Goal: Transaction & Acquisition: Purchase product/service

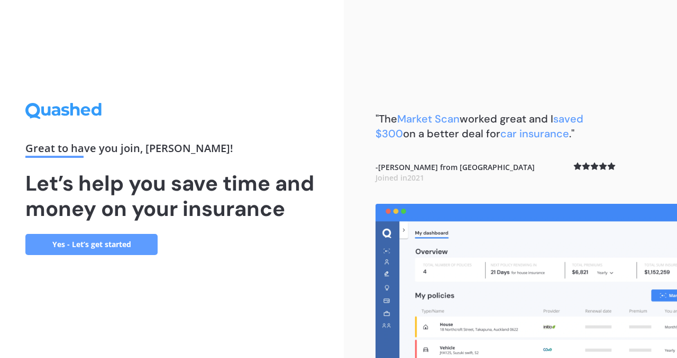
click at [127, 249] on link "Yes - Let’s get started" at bounding box center [91, 244] width 132 height 21
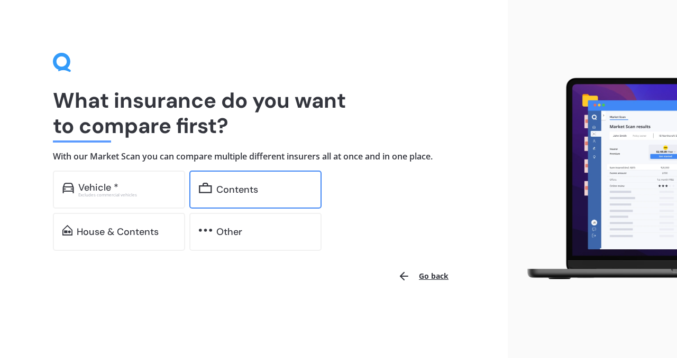
click at [208, 195] on div at bounding box center [205, 189] width 13 height 13
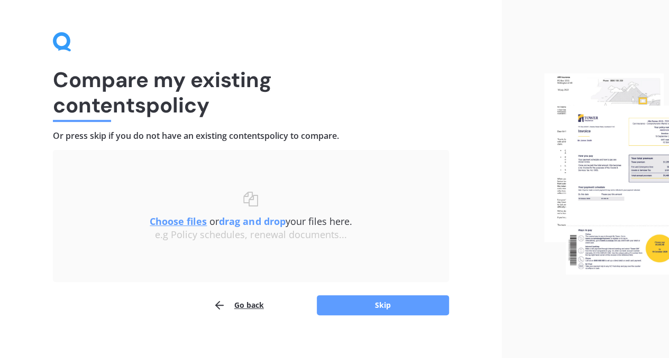
scroll to position [31, 0]
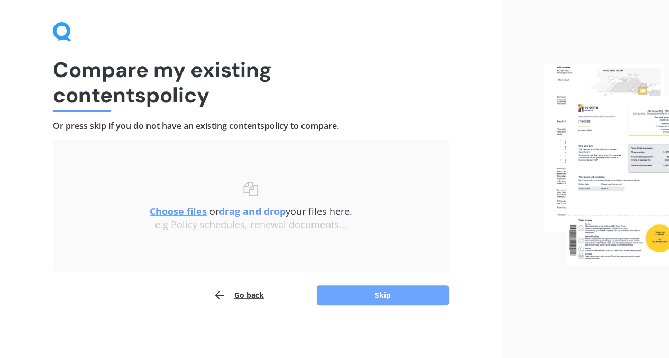
click at [376, 291] on button "Skip" at bounding box center [383, 295] width 132 height 20
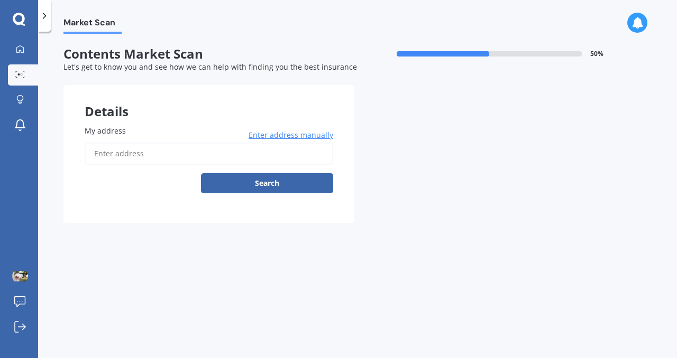
click at [209, 153] on input "My address" at bounding box center [209, 154] width 248 height 22
type input "[STREET_ADDRESS]"
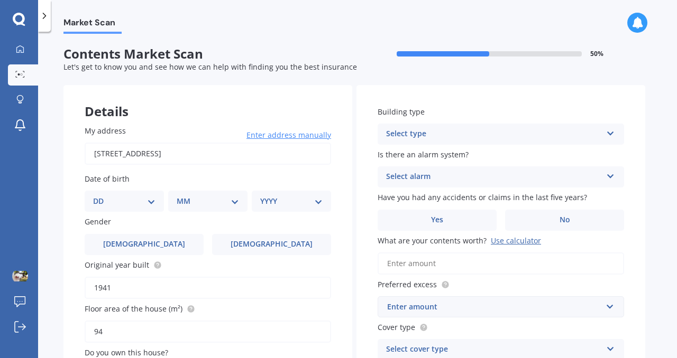
click at [150, 200] on select "DD 01 02 03 04 05 06 07 08 09 10 11 12 13 14 15 16 17 18 19 20 21 22 23 24 25 2…" at bounding box center [124, 202] width 62 height 12
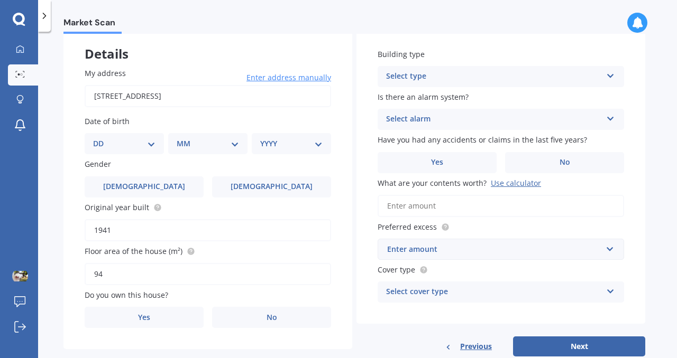
scroll to position [3, 0]
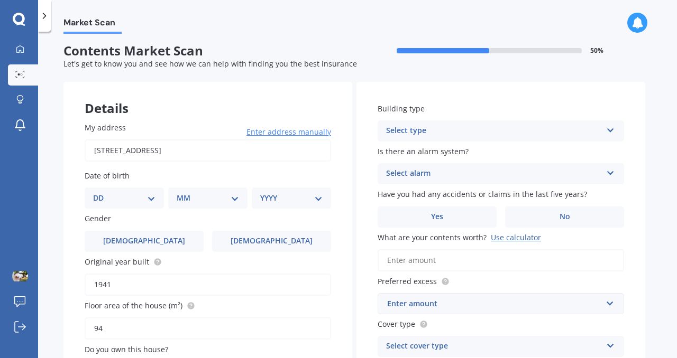
click at [152, 197] on select "DD 01 02 03 04 05 06 07 08 09 10 11 12 13 14 15 16 17 18 19 20 21 22 23 24 25 2…" at bounding box center [124, 198] width 62 height 12
select select "22"
click at [101, 192] on select "DD 01 02 03 04 05 06 07 08 09 10 11 12 13 14 15 16 17 18 19 20 21 22 23 24 25 2…" at bounding box center [124, 198] width 62 height 12
click at [227, 201] on select "MM 01 02 03 04 05 06 07 08 09 10 11 12" at bounding box center [210, 198] width 58 height 12
click at [181, 192] on select "MM 01 02 03 04 05 06 07 08 09 10 11 12" at bounding box center [210, 198] width 58 height 12
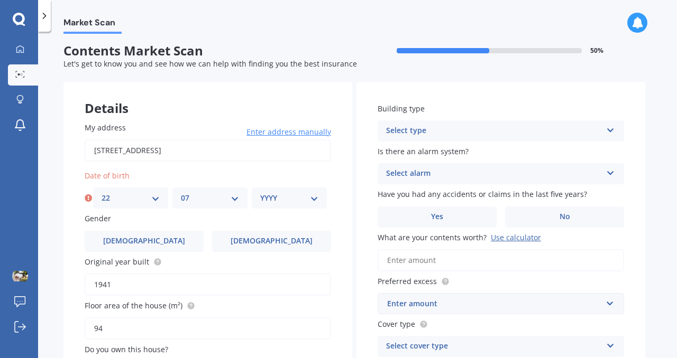
click at [235, 198] on select "MM 01 02 03 04 05 06 07 08 09 10 11 12" at bounding box center [210, 198] width 58 height 12
select select "06"
click at [181, 192] on select "MM 01 02 03 04 05 06 07 08 09 10 11 12" at bounding box center [210, 198] width 58 height 12
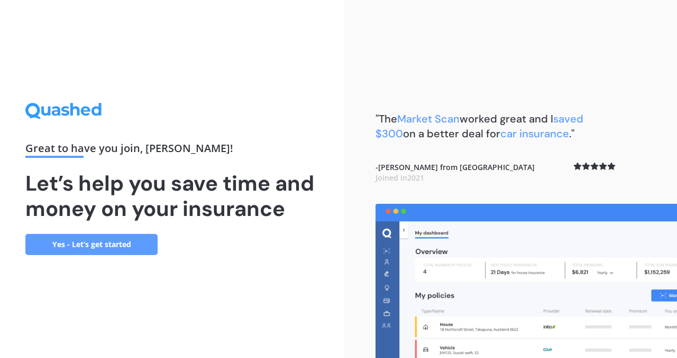
click at [107, 242] on link "Yes - Let’s get started" at bounding box center [91, 244] width 132 height 21
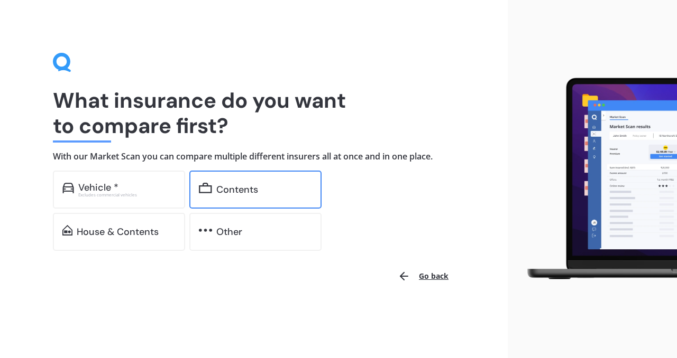
click at [231, 190] on div "Contents" at bounding box center [237, 189] width 42 height 11
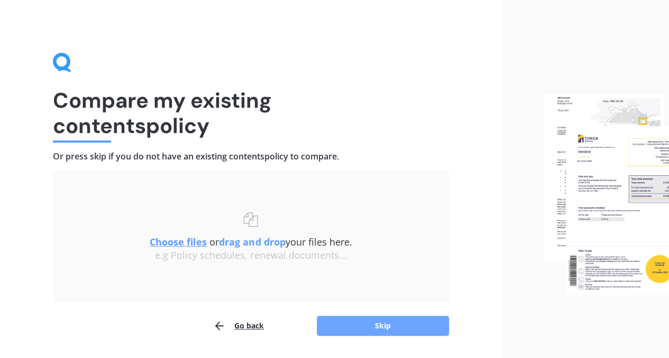
click at [359, 326] on button "Skip" at bounding box center [383, 326] width 132 height 20
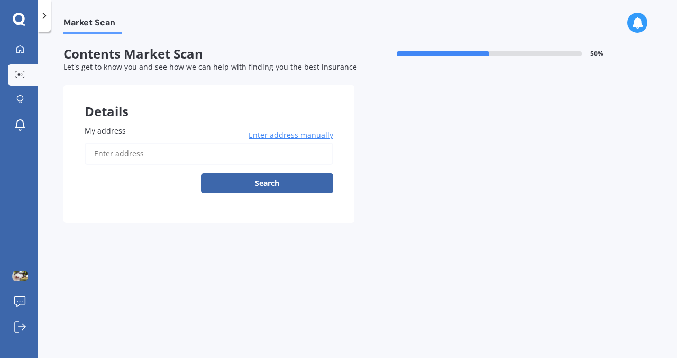
click at [261, 156] on input "My address" at bounding box center [209, 154] width 248 height 22
type input "35 Calcutta Street, Khandallah, Wellington 6035"
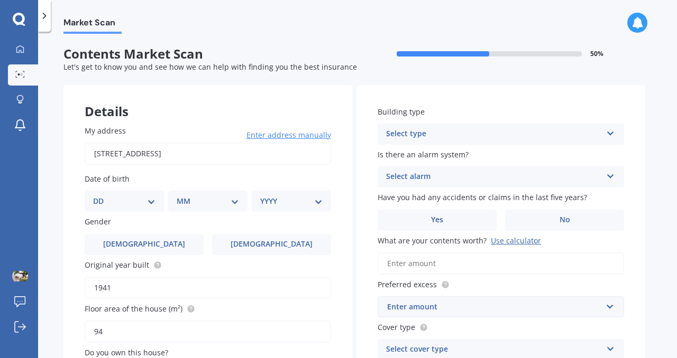
click at [149, 206] on select "DD 01 02 03 04 05 06 07 08 09 10 11 12 13 14 15 16 17 18 19 20 21 22 23 24 25 2…" at bounding box center [124, 202] width 62 height 12
select select "22"
click at [101, 196] on select "DD 01 02 03 04 05 06 07 08 09 10 11 12 13 14 15 16 17 18 19 20 21 22 23 24 25 2…" at bounding box center [124, 202] width 62 height 12
click at [231, 201] on select "MM 01 02 03 04 05 06 07 08 09 10 11 12" at bounding box center [210, 202] width 58 height 12
select select "06"
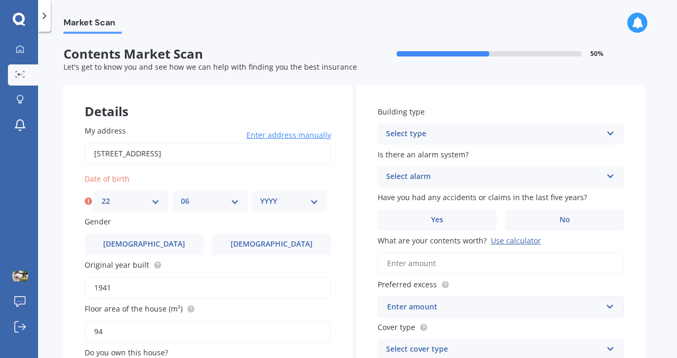
click at [181, 196] on select "MM 01 02 03 04 05 06 07 08 09 10 11 12" at bounding box center [210, 202] width 58 height 12
click at [313, 203] on select "YYYY 2009 2008 2007 2006 2005 2004 2003 2002 2001 2000 1999 1998 1997 1996 1995…" at bounding box center [289, 202] width 58 height 12
select select "1969"
click at [260, 196] on select "YYYY 2009 2008 2007 2006 2005 2004 2003 2002 2001 2000 1999 1998 1997 1996 1995…" at bounding box center [289, 202] width 58 height 12
click at [173, 249] on label "[DEMOGRAPHIC_DATA]" at bounding box center [144, 244] width 119 height 21
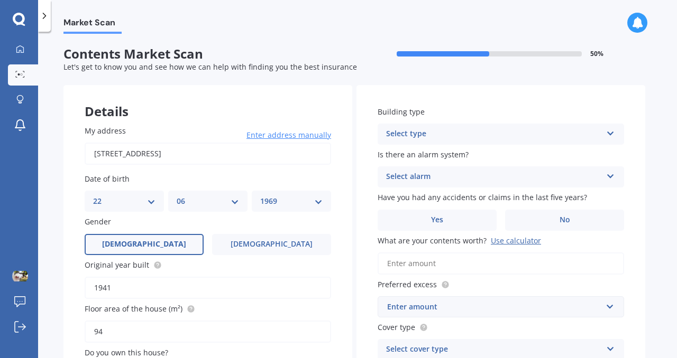
click at [0, 0] on input "[DEMOGRAPHIC_DATA]" at bounding box center [0, 0] width 0 height 0
click at [182, 125] on label "My address" at bounding box center [206, 130] width 242 height 11
click at [182, 143] on input "[STREET_ADDRESS]" at bounding box center [208, 154] width 246 height 22
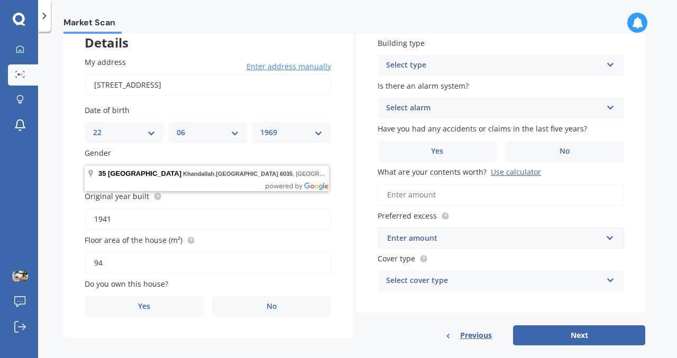
scroll to position [85, 0]
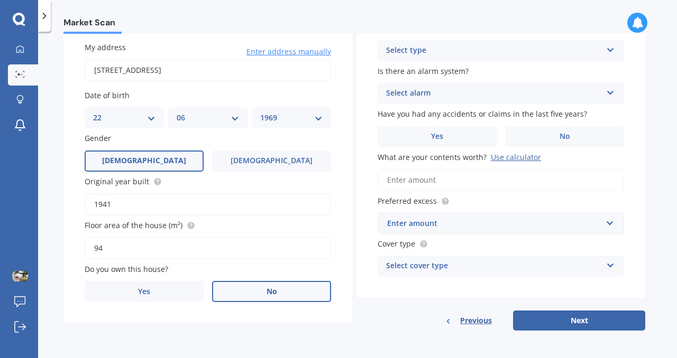
click at [310, 293] on label "No" at bounding box center [271, 291] width 119 height 21
click at [0, 0] on input "No" at bounding box center [0, 0] width 0 height 0
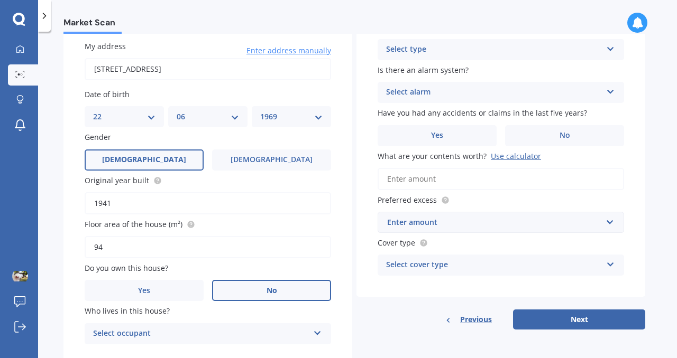
click at [611, 49] on icon at bounding box center [610, 46] width 9 height 7
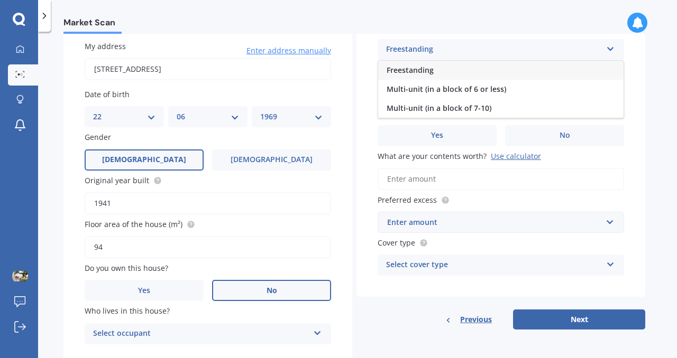
click at [516, 68] on div "Freestanding" at bounding box center [500, 70] width 245 height 19
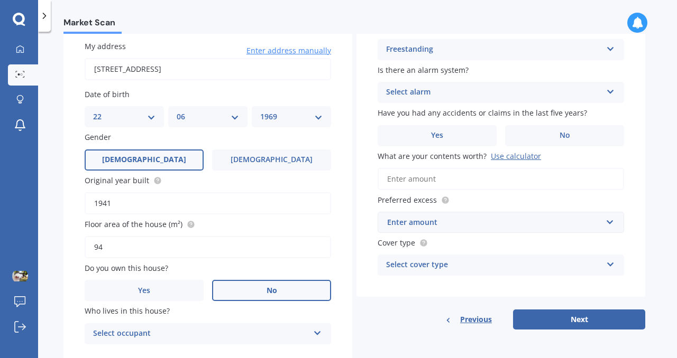
click at [566, 93] on div "Select alarm" at bounding box center [494, 92] width 216 height 13
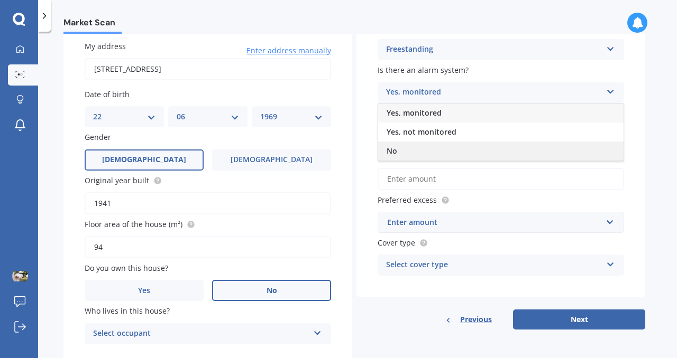
click at [504, 147] on div "No" at bounding box center [500, 151] width 245 height 19
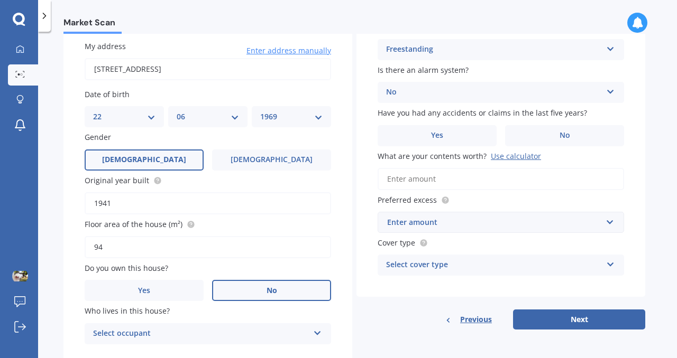
click at [518, 189] on input "What are your contents worth? Use calculator" at bounding box center [500, 179] width 246 height 22
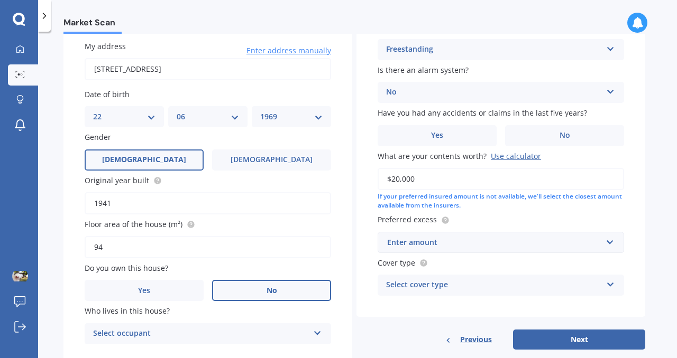
type input "$20,000"
click at [609, 243] on input "text" at bounding box center [496, 243] width 237 height 20
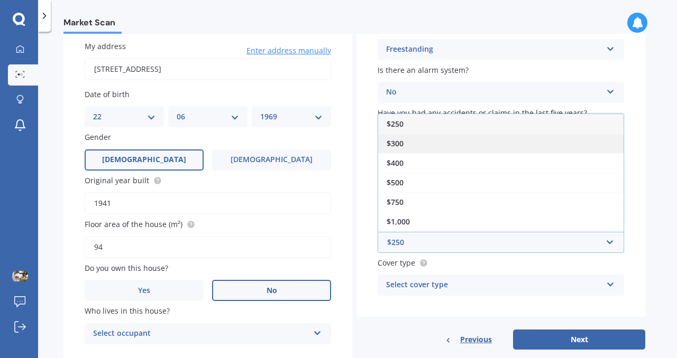
click at [588, 147] on div "$300" at bounding box center [500, 144] width 245 height 20
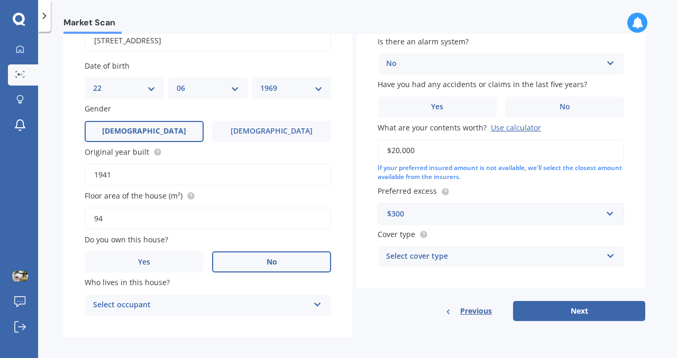
scroll to position [121, 0]
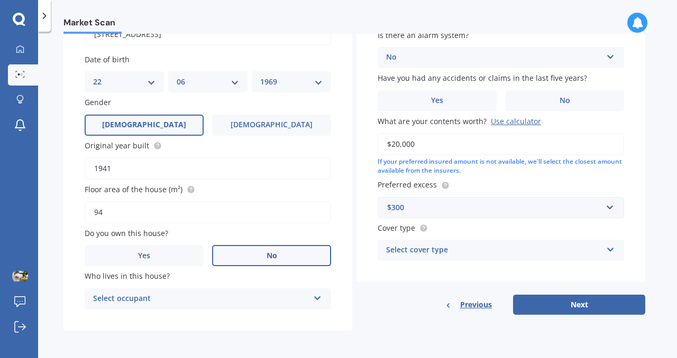
click at [610, 251] on icon at bounding box center [610, 247] width 9 height 7
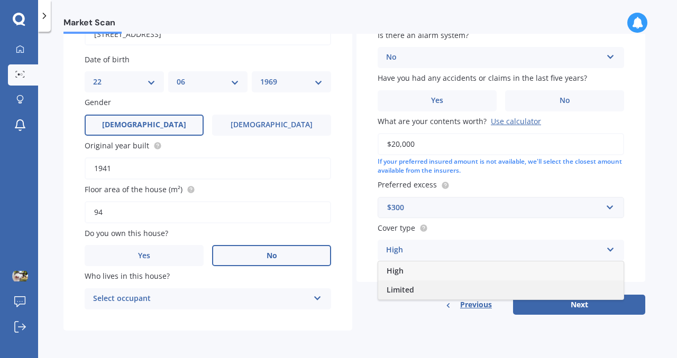
click at [533, 286] on div "Limited" at bounding box center [500, 290] width 245 height 19
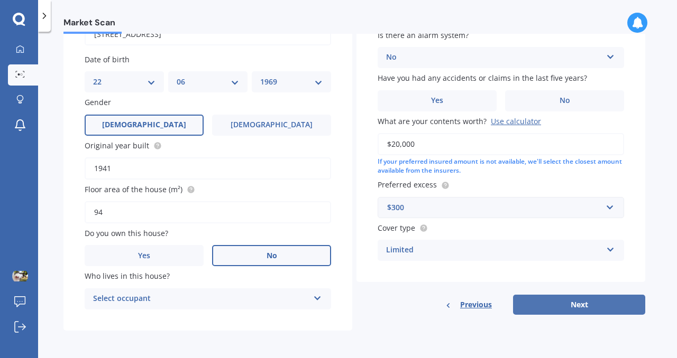
click at [590, 307] on button "Next" at bounding box center [579, 305] width 132 height 20
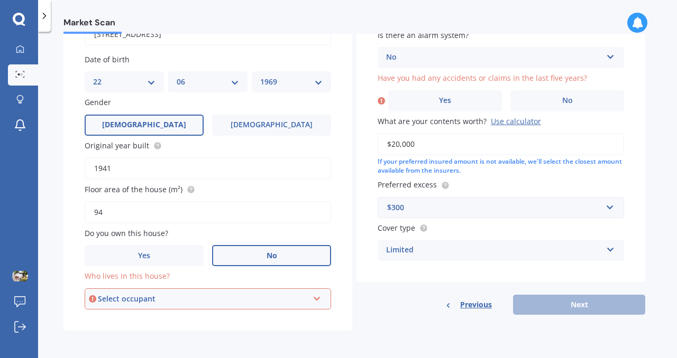
click at [321, 304] on div "Select occupant Tenant" at bounding box center [208, 299] width 246 height 21
click at [284, 318] on div "Tenant" at bounding box center [208, 319] width 244 height 19
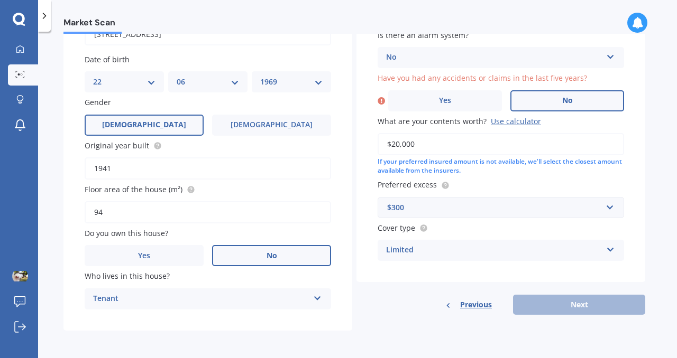
click at [552, 105] on label "No" at bounding box center [567, 100] width 114 height 21
click at [0, 0] on input "No" at bounding box center [0, 0] width 0 height 0
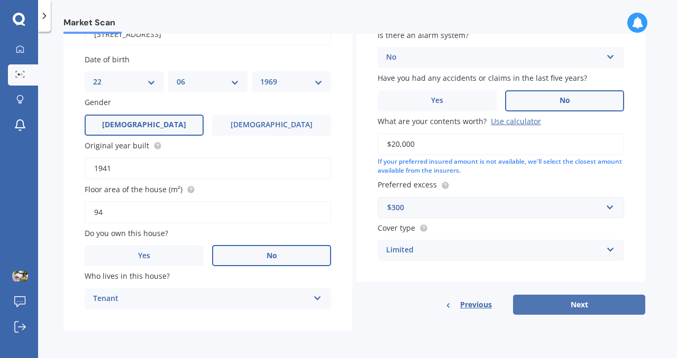
click at [572, 305] on button "Next" at bounding box center [579, 305] width 132 height 20
select select "22"
select select "06"
select select "1969"
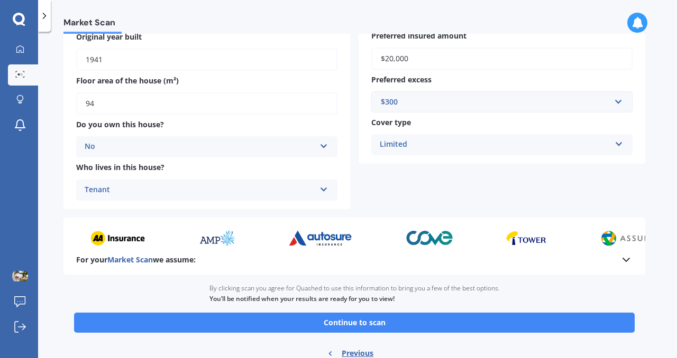
scroll to position [233, 0]
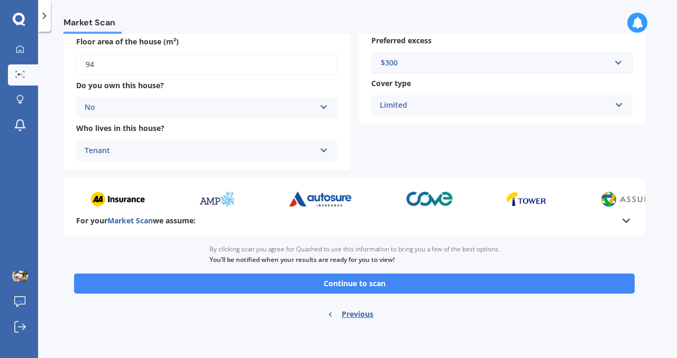
drag, startPoint x: 670, startPoint y: 196, endPoint x: 674, endPoint y: 219, distance: 24.1
click at [674, 219] on div "Market Scan Contents Market Scan summary 90 % Check your details and click cont…" at bounding box center [357, 197] width 638 height 327
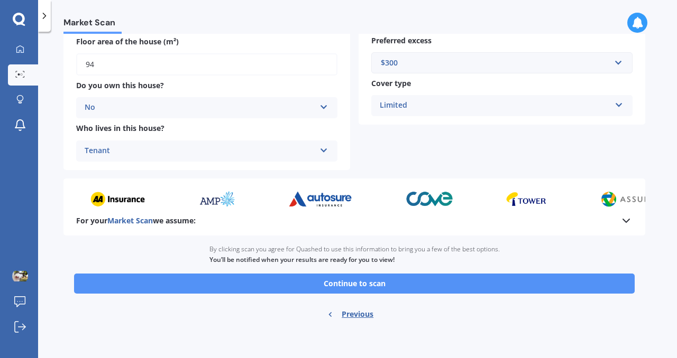
click at [395, 284] on button "Continue to scan" at bounding box center [354, 284] width 560 height 20
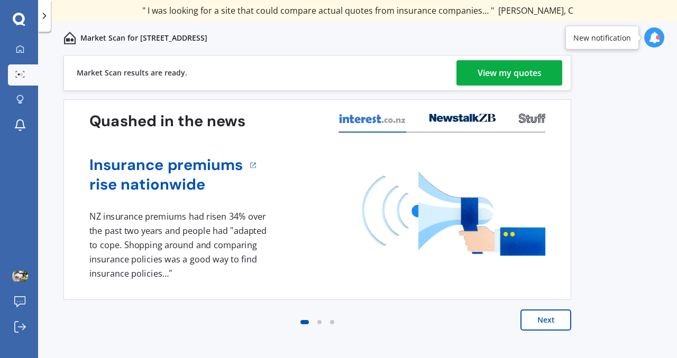
click at [519, 174] on img at bounding box center [453, 214] width 183 height 84
click at [513, 68] on div "View my quotes" at bounding box center [509, 72] width 64 height 25
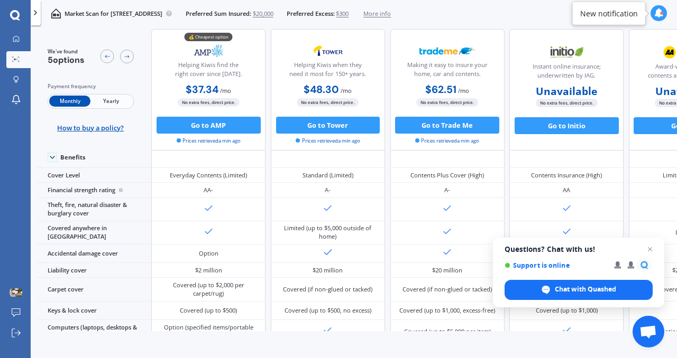
scroll to position [182, 0]
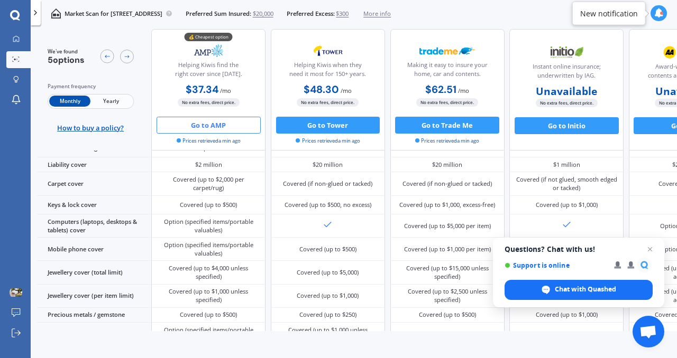
click at [220, 127] on button "Go to AMP" at bounding box center [208, 125] width 104 height 17
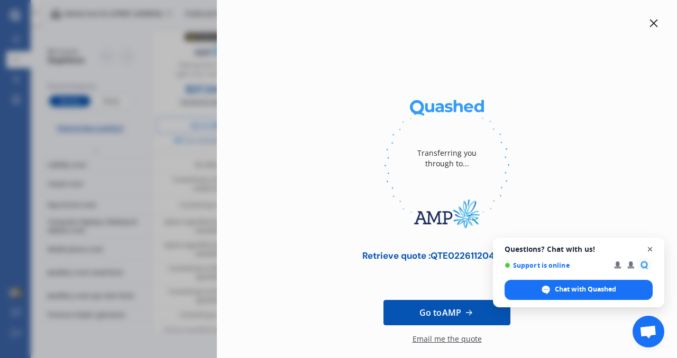
click at [651, 250] on span "Close chat" at bounding box center [649, 249] width 13 height 13
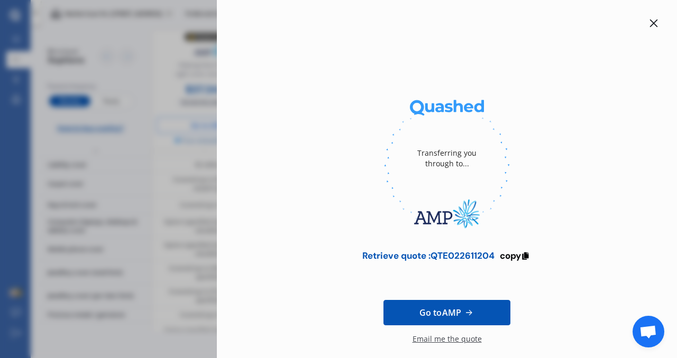
click at [653, 18] on div at bounding box center [653, 23] width 13 height 13
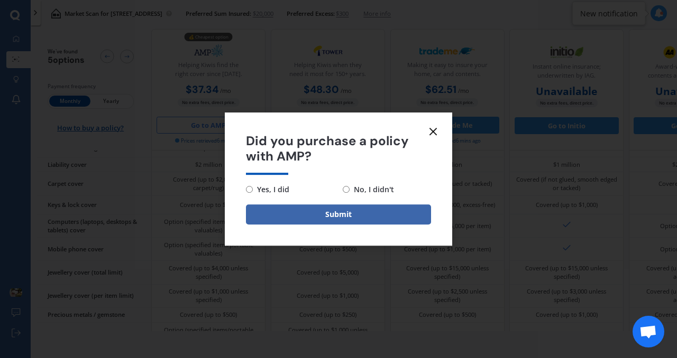
click at [362, 192] on span "No, I didn't" at bounding box center [371, 189] width 44 height 13
click at [349, 192] on input "No, I didn't" at bounding box center [345, 189] width 7 height 7
radio input "true"
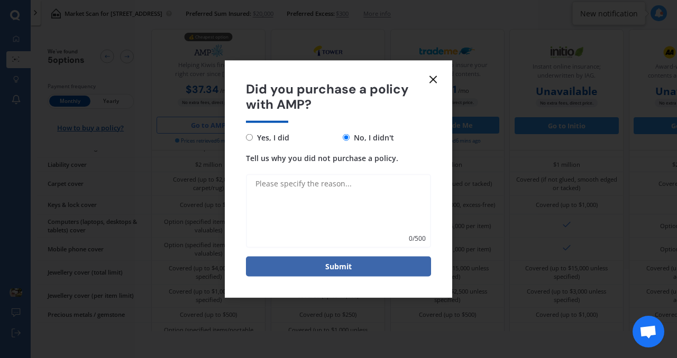
click at [345, 184] on textarea "Tell us why you did not purchase a policy." at bounding box center [338, 211] width 185 height 74
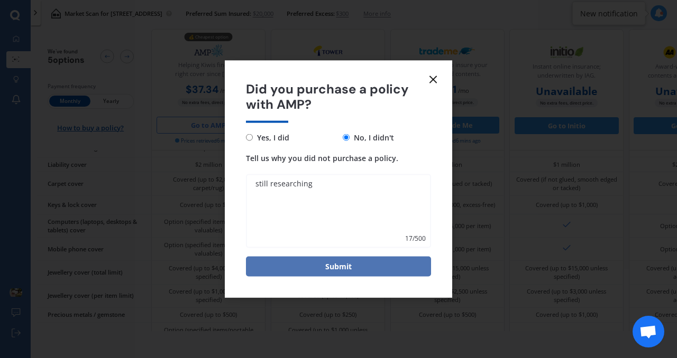
type textarea "still researching"
click at [331, 272] on button "Submit" at bounding box center [338, 266] width 185 height 20
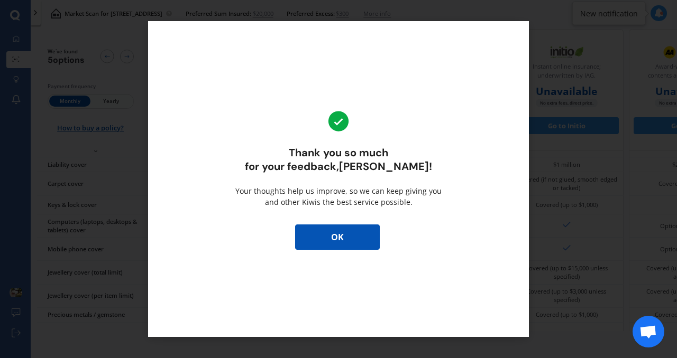
click at [339, 241] on button "OK" at bounding box center [337, 237] width 85 height 25
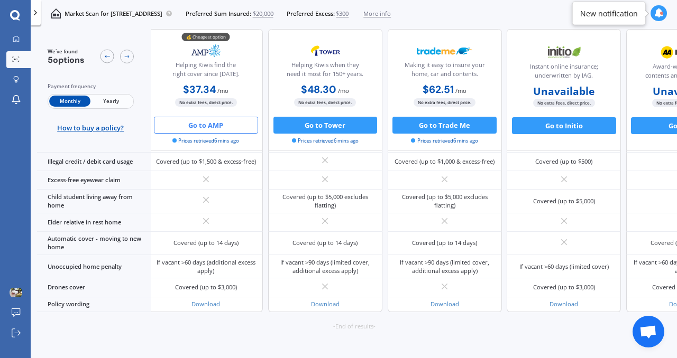
scroll to position [697, 4]
